Goal: Use online tool/utility: Utilize a website feature to perform a specific function

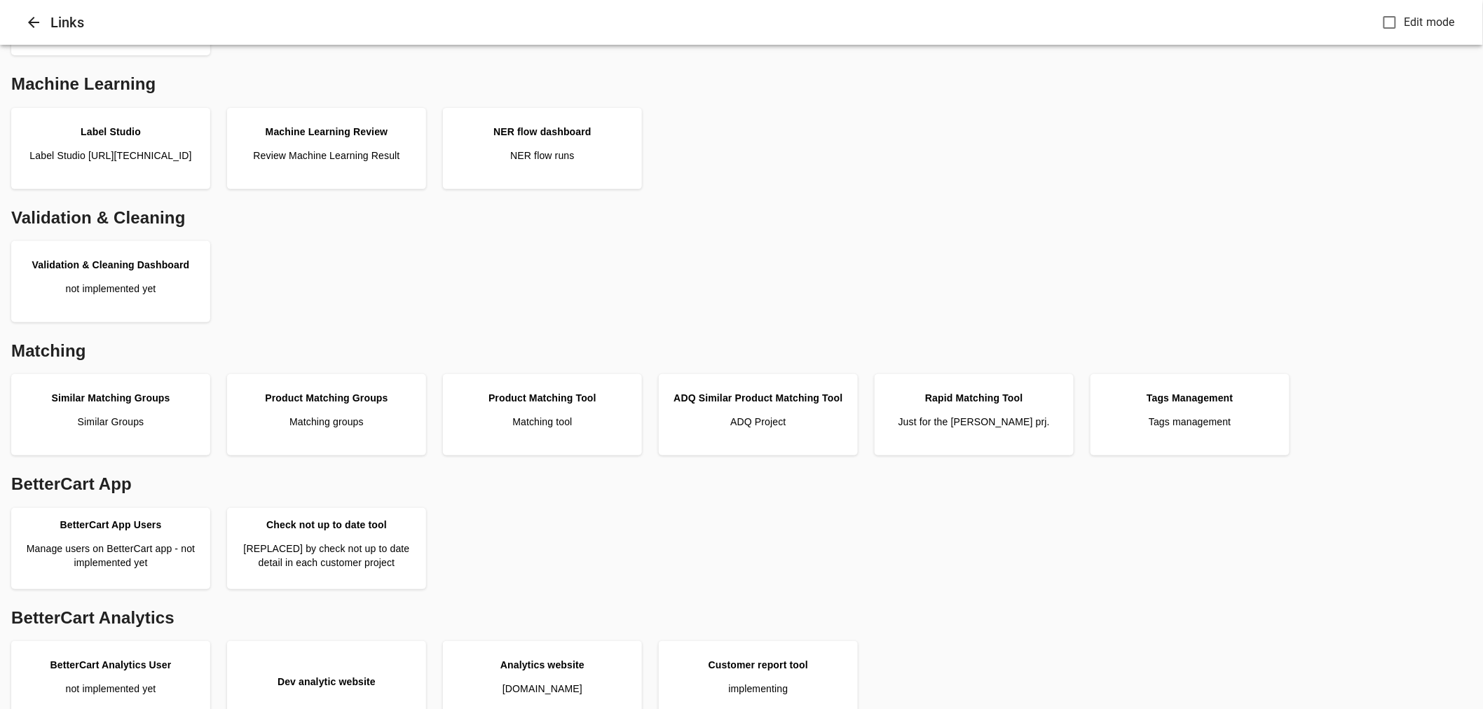
scroll to position [311, 0]
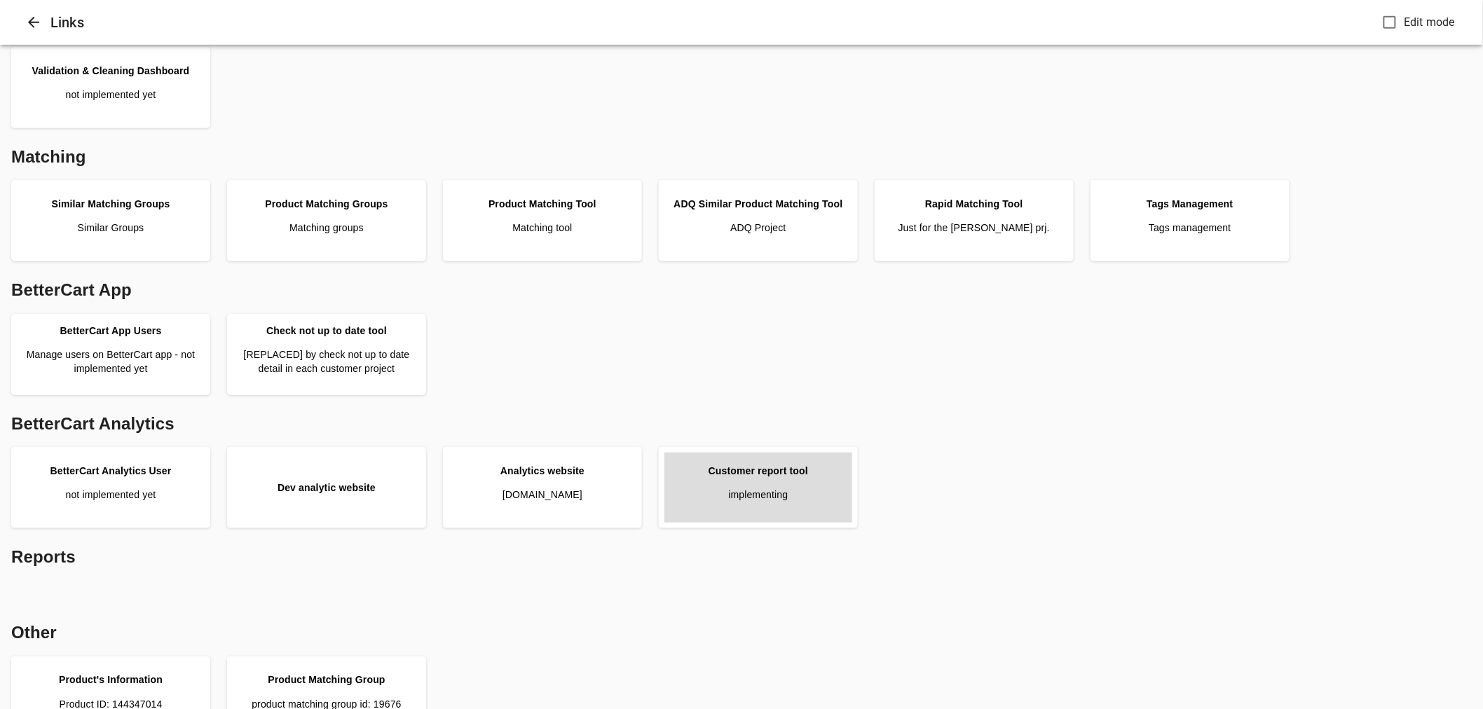
click at [750, 486] on link "Customer report tool implementing" at bounding box center [758, 488] width 188 height 70
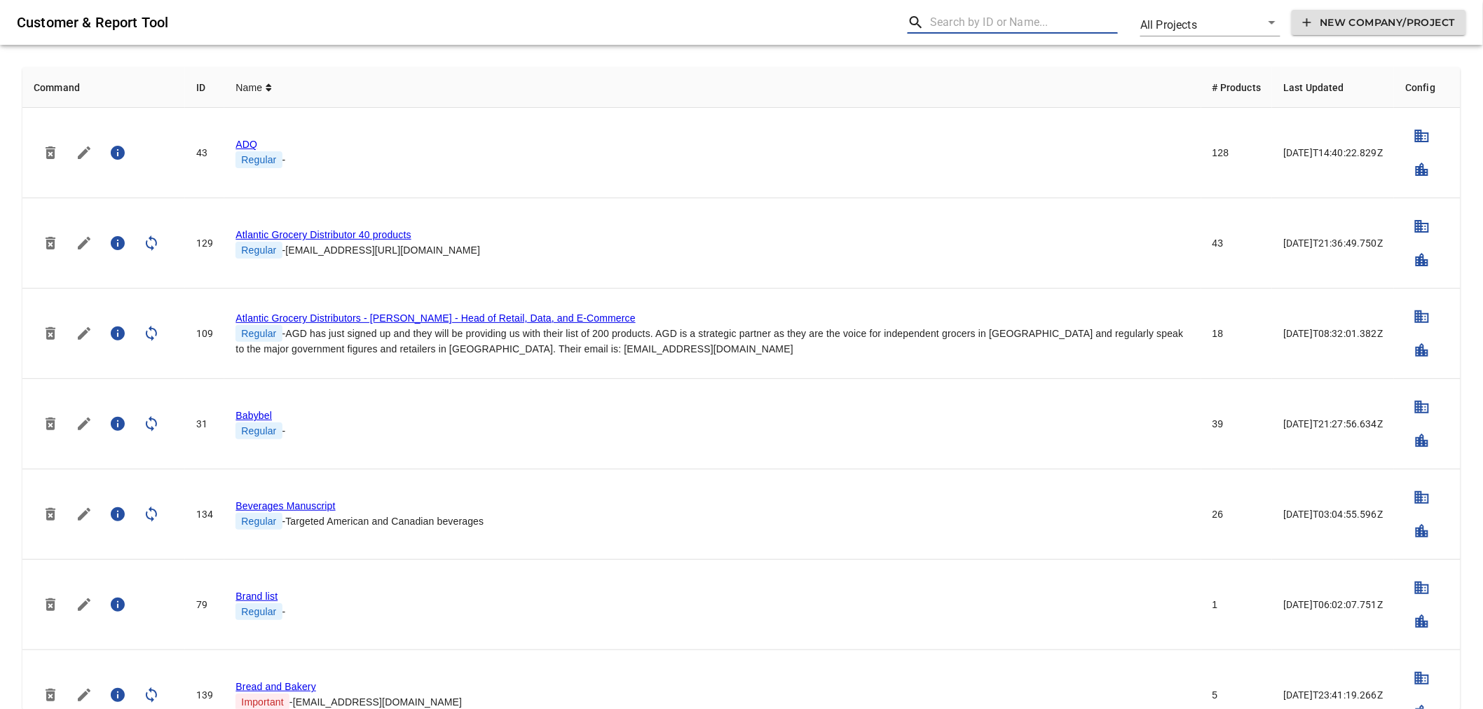
click at [1012, 24] on input "text" at bounding box center [1024, 22] width 188 height 22
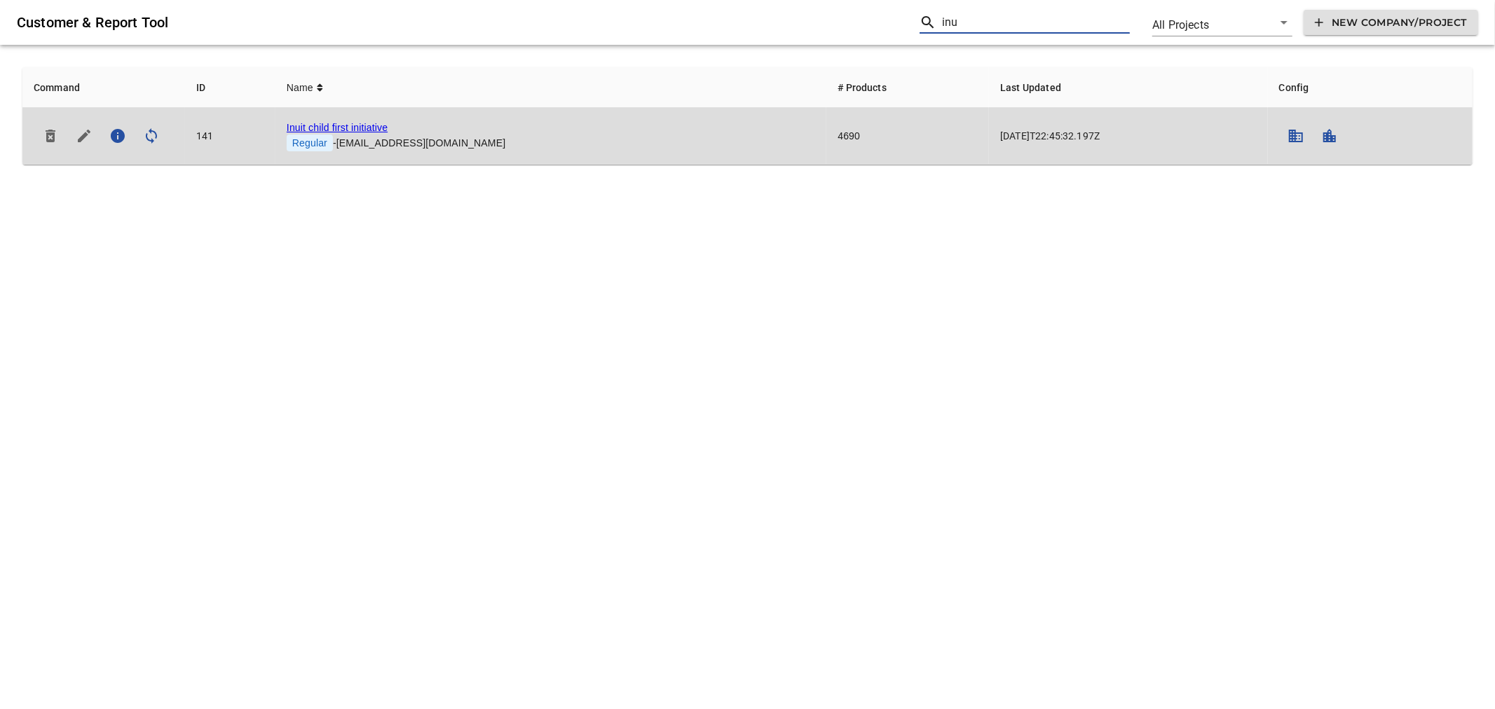
type input "inu"
click at [335, 128] on link "Inuit child first initiative" at bounding box center [337, 127] width 101 height 11
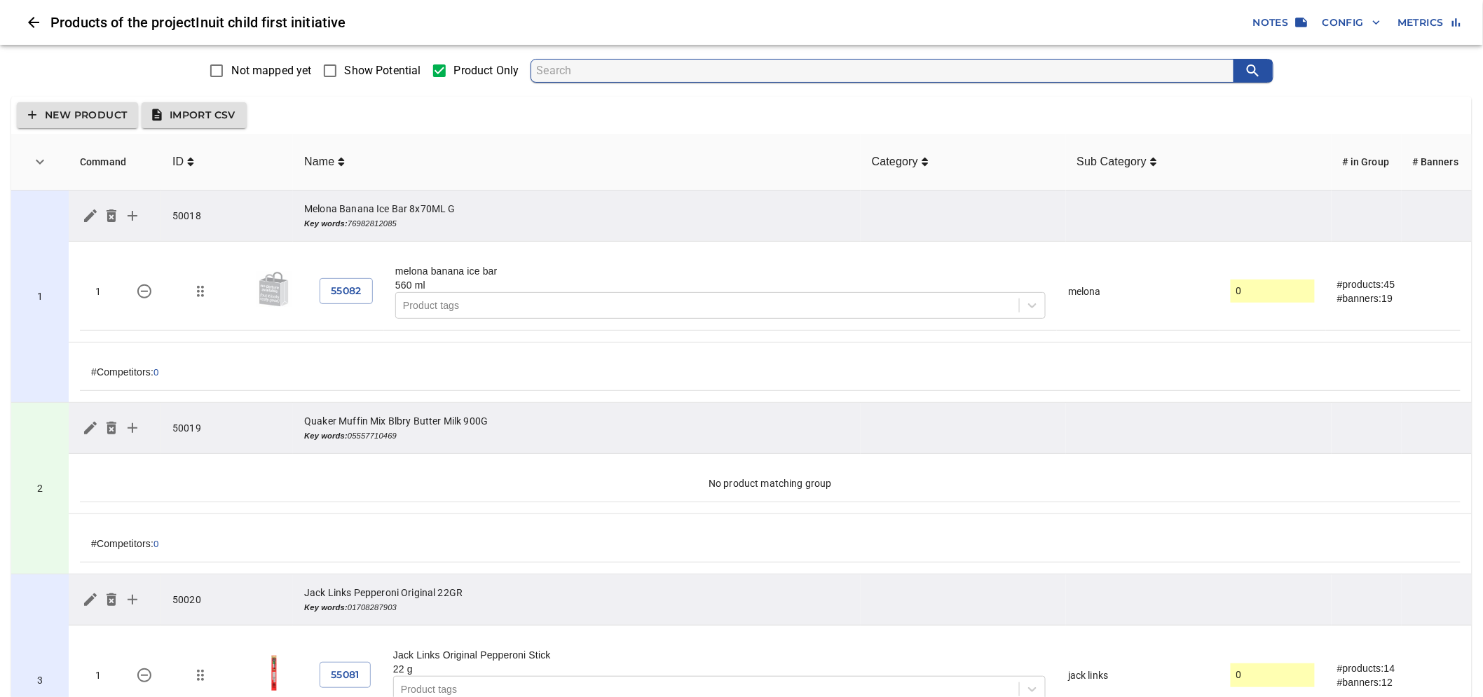
click at [367, 73] on span "Show Potential" at bounding box center [383, 70] width 76 height 17
click at [345, 73] on input "Show Potential" at bounding box center [329, 70] width 29 height 29
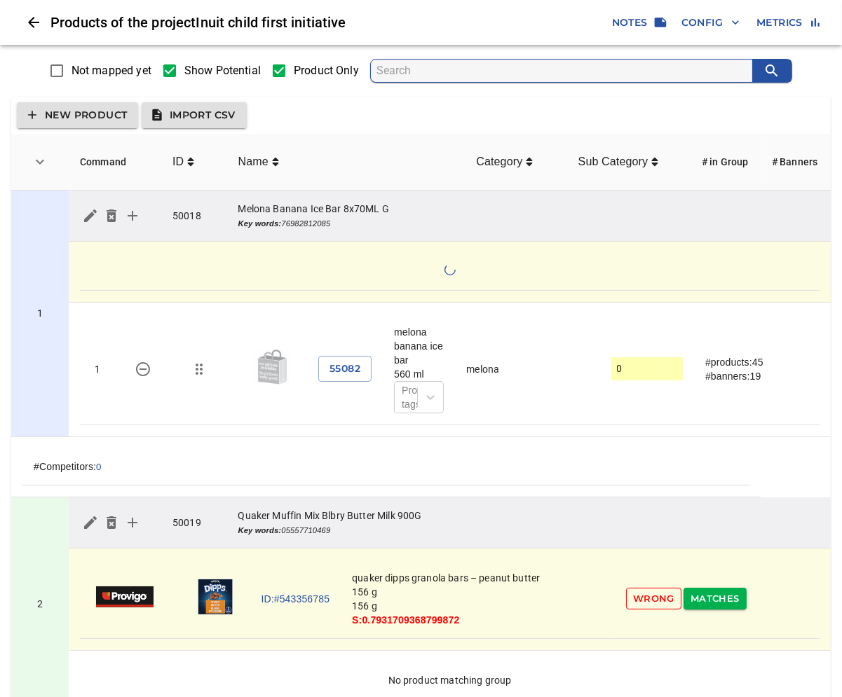
click at [186, 72] on span "Show Potential" at bounding box center [222, 70] width 76 height 17
click at [184, 72] on input "Show Potential" at bounding box center [169, 70] width 29 height 29
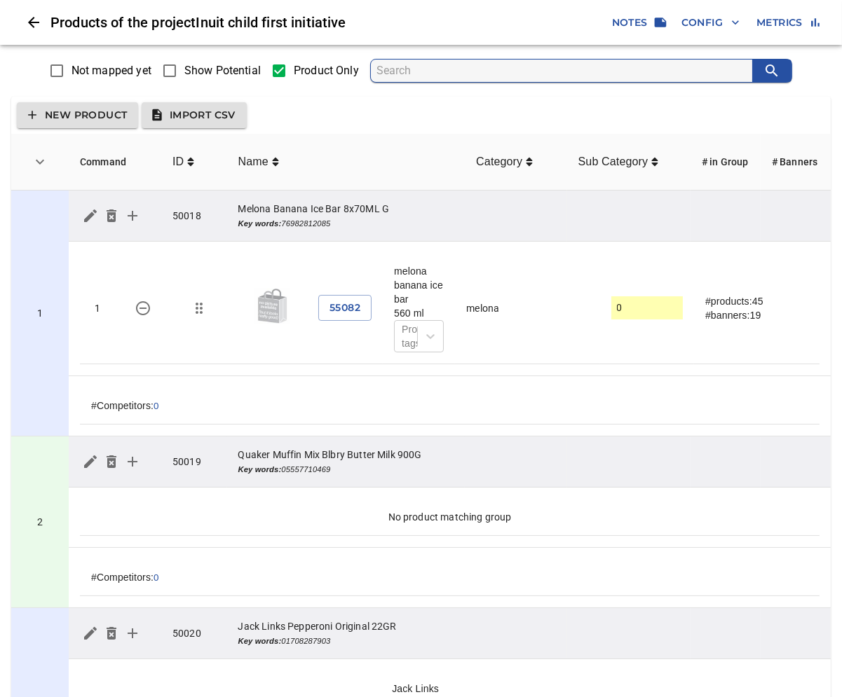
click at [207, 70] on span "Show Potential" at bounding box center [222, 70] width 76 height 17
click at [184, 70] on input "Show Potential" at bounding box center [169, 70] width 29 height 29
checkbox input "true"
click at [201, 74] on span "Show Potential" at bounding box center [222, 70] width 76 height 17
click at [184, 74] on input "Show Potential" at bounding box center [169, 70] width 29 height 29
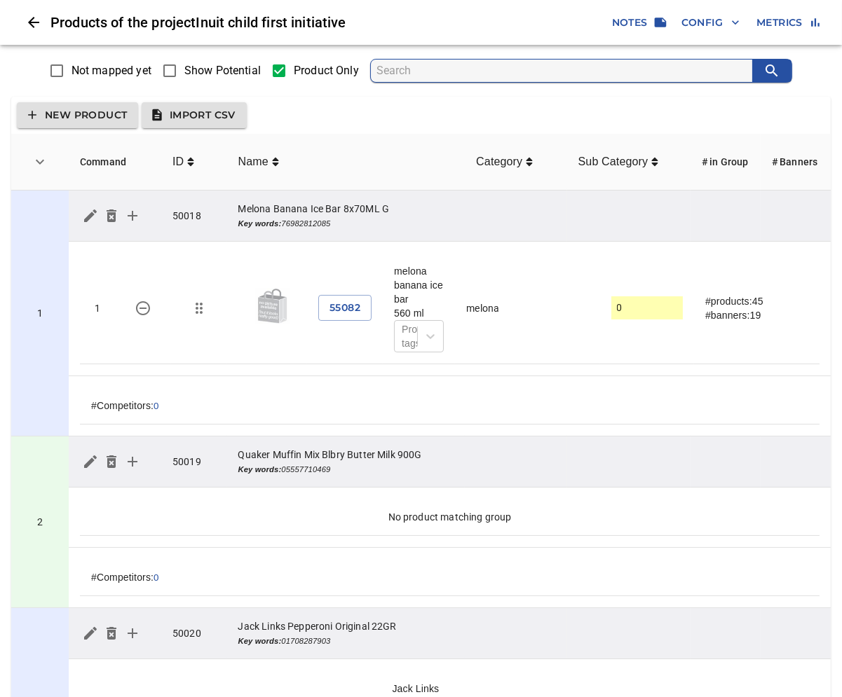
checkbox input "true"
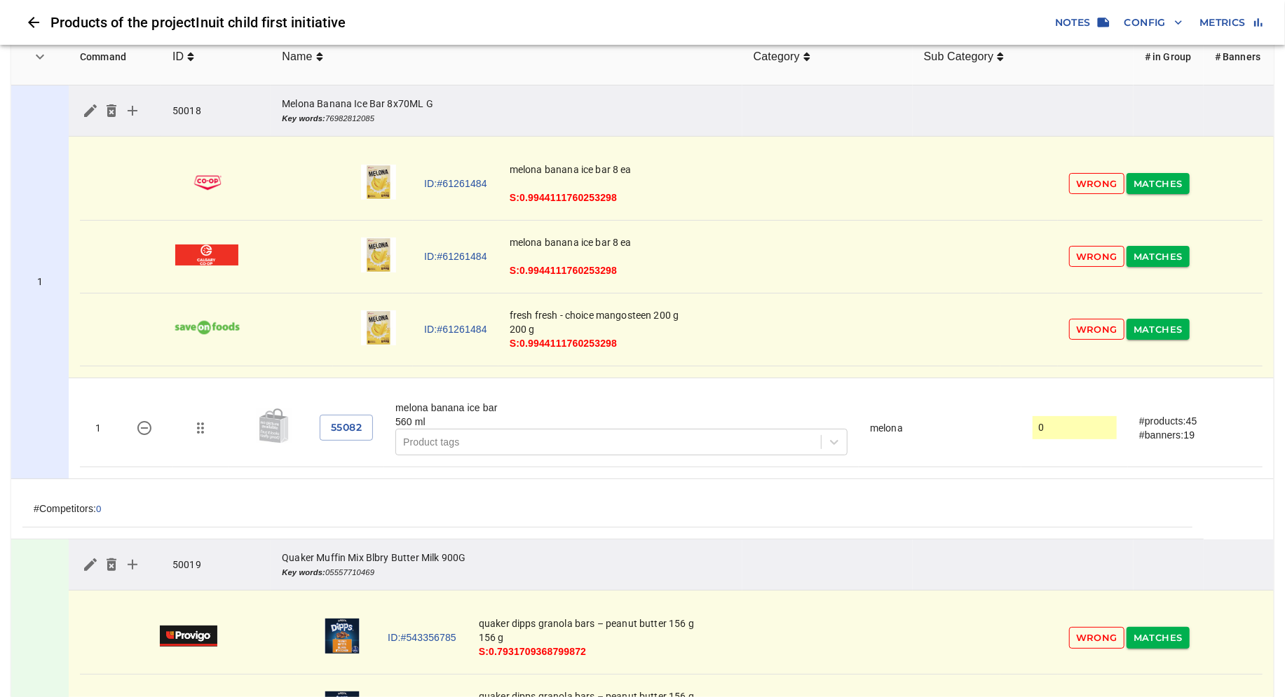
scroll to position [78, 0]
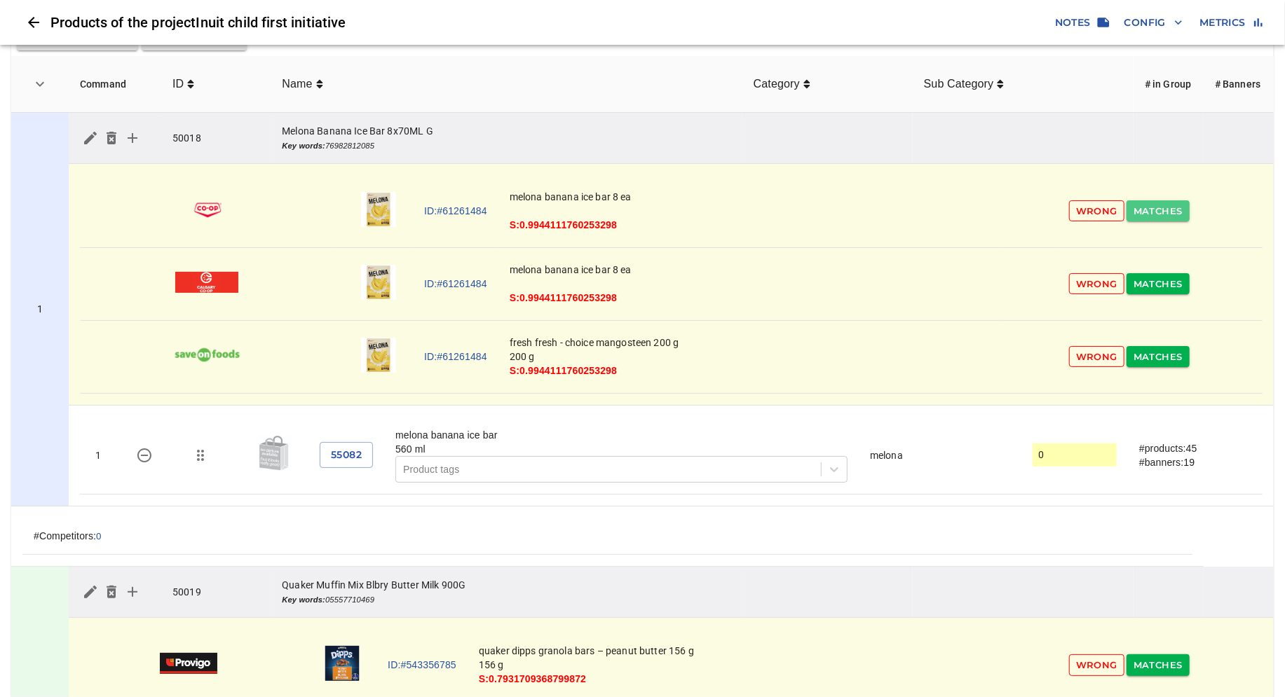
click at [852, 209] on span "Matches" at bounding box center [1157, 211] width 49 height 16
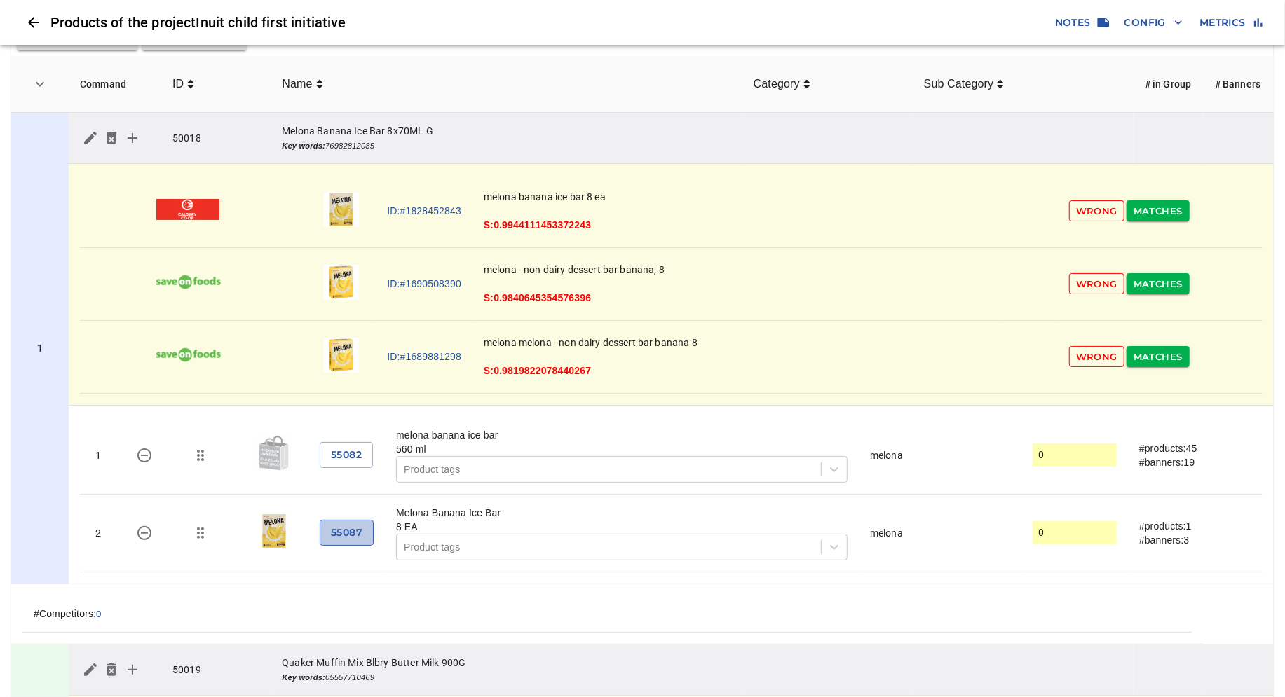
click at [346, 534] on span "55087" at bounding box center [347, 533] width 32 height 18
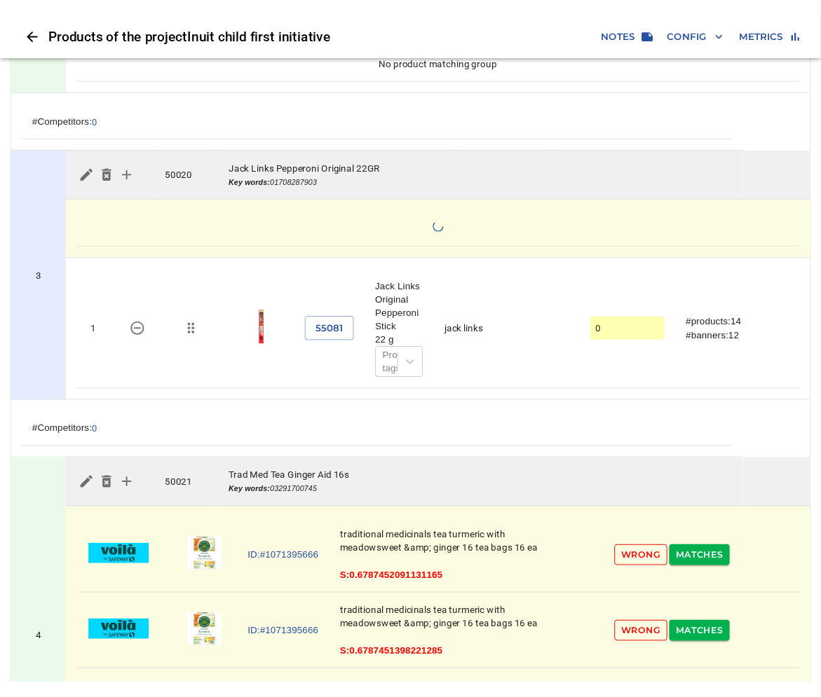
scroll to position [1095, 0]
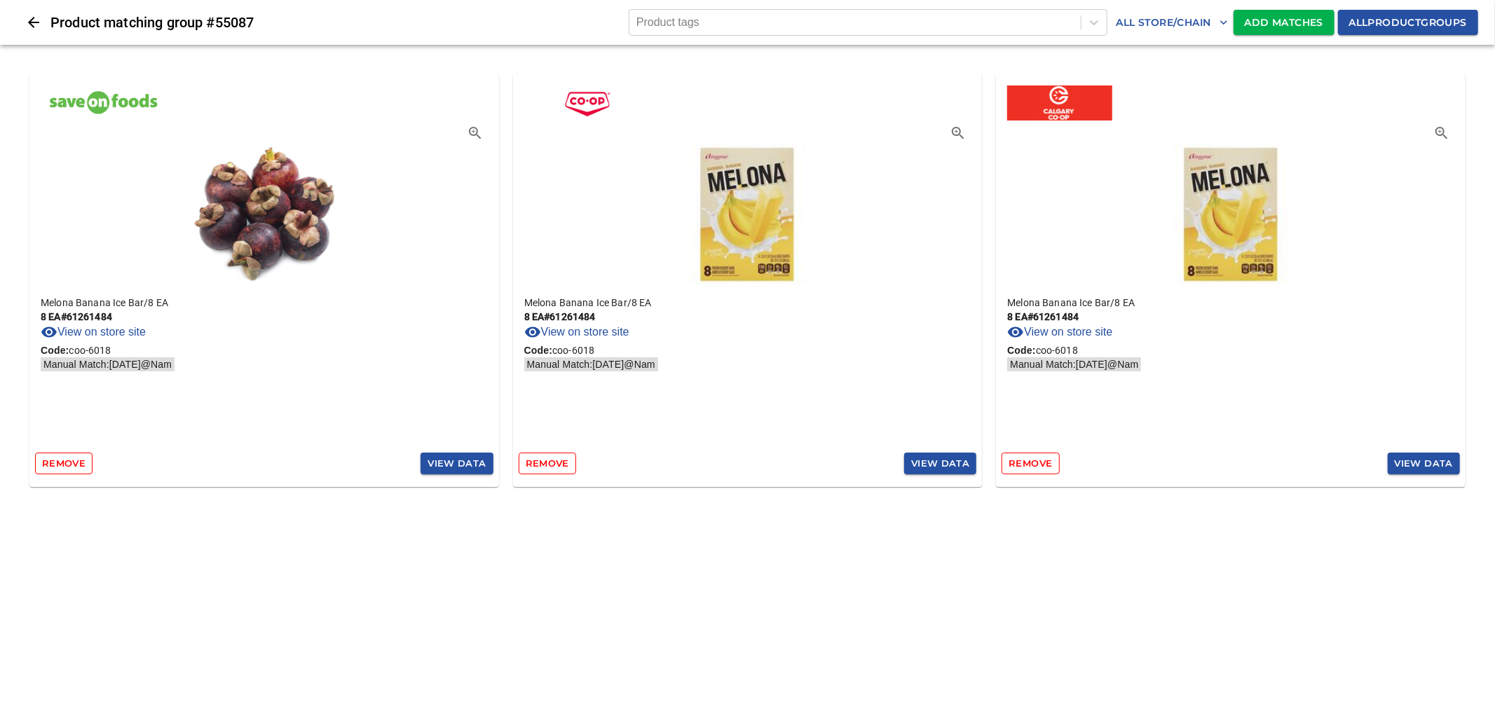
click at [103, 316] on p "8 EA # 61261484" at bounding box center [264, 317] width 447 height 14
copy p "61261484"
click at [1270, 20] on span "Add Matches" at bounding box center [1284, 23] width 79 height 18
